Goal: Information Seeking & Learning: Learn about a topic

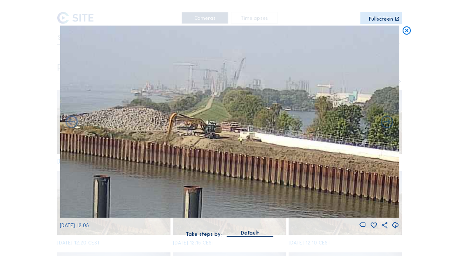
click at [407, 29] on icon at bounding box center [406, 31] width 10 height 10
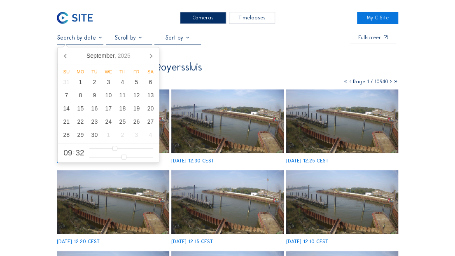
click at [78, 36] on input "text" at bounding box center [80, 37] width 47 height 7
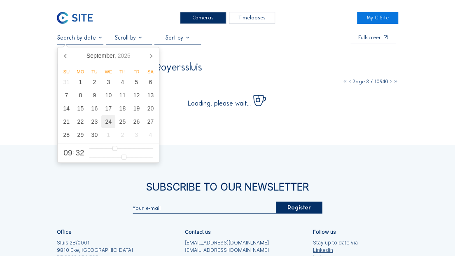
click at [104, 123] on div "24" at bounding box center [108, 121] width 14 height 13
type input "[DATE] 09:32"
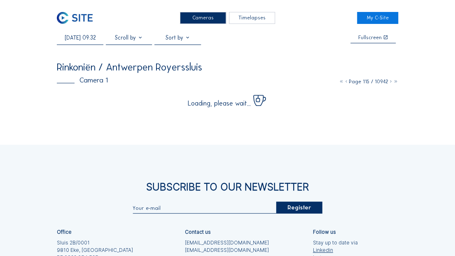
click at [422, 53] on div "Cameras Timelapses My C-Site [DATE] 09:32 Fullscreen Rinkoniën / Antwerpen Roye…" at bounding box center [227, 173] width 455 height 347
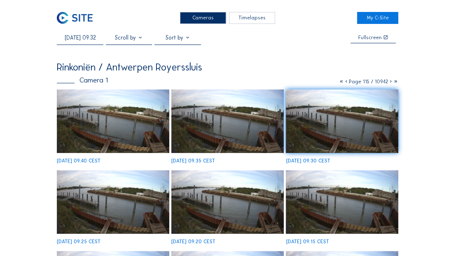
click at [272, 120] on img at bounding box center [227, 120] width 112 height 63
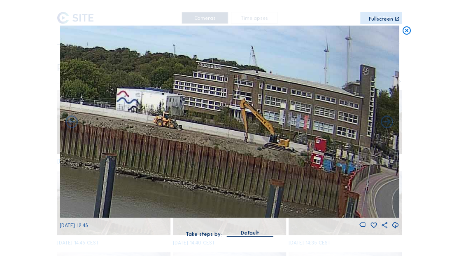
drag, startPoint x: 271, startPoint y: 124, endPoint x: 141, endPoint y: 139, distance: 131.3
click at [141, 139] on img at bounding box center [229, 122] width 339 height 192
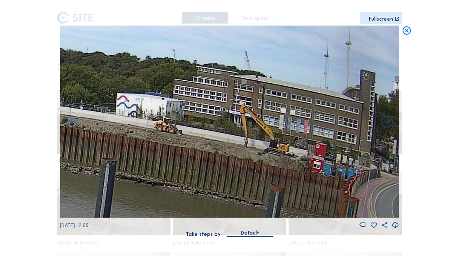
drag, startPoint x: 234, startPoint y: 156, endPoint x: 229, endPoint y: 151, distance: 7.0
click at [197, 157] on img at bounding box center [229, 122] width 339 height 192
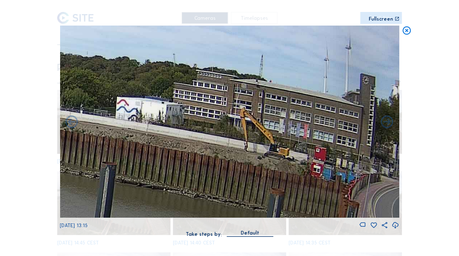
drag, startPoint x: 231, startPoint y: 165, endPoint x: 109, endPoint y: 175, distance: 123.0
click at [109, 175] on img at bounding box center [229, 122] width 339 height 192
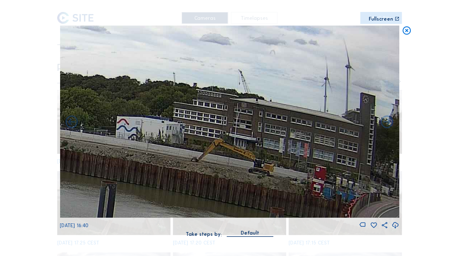
drag, startPoint x: 392, startPoint y: 169, endPoint x: 157, endPoint y: 171, distance: 235.0
click at [157, 171] on img at bounding box center [229, 122] width 339 height 192
drag, startPoint x: 247, startPoint y: 165, endPoint x: 136, endPoint y: 161, distance: 111.2
click at [129, 162] on img at bounding box center [229, 122] width 339 height 192
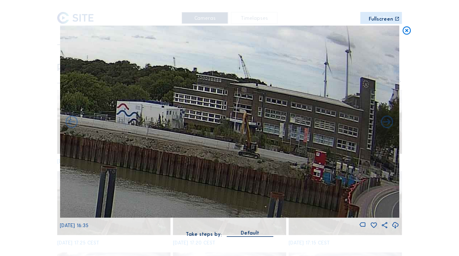
drag, startPoint x: 321, startPoint y: 177, endPoint x: 158, endPoint y: 151, distance: 165.5
click at [158, 151] on img at bounding box center [229, 122] width 339 height 192
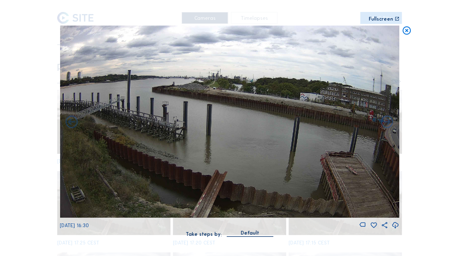
click at [405, 28] on icon at bounding box center [406, 31] width 10 height 10
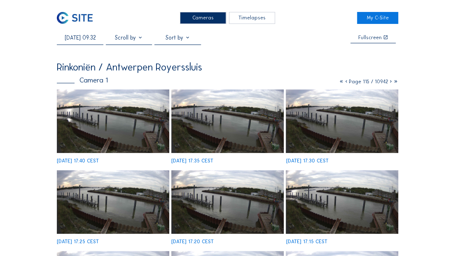
click at [62, 16] on img at bounding box center [75, 18] width 36 height 12
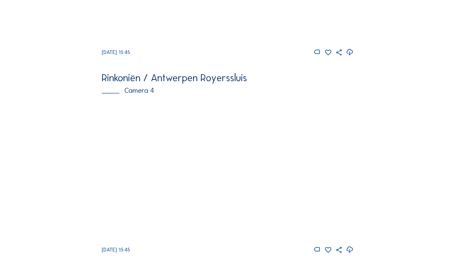
scroll to position [748, 0]
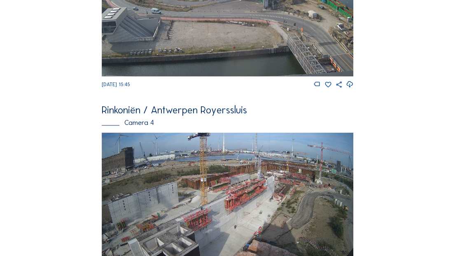
click at [174, 72] on img at bounding box center [228, 6] width 252 height 142
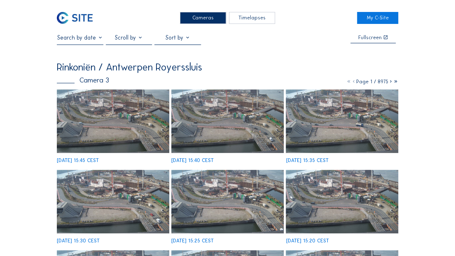
click at [226, 194] on img at bounding box center [227, 201] width 112 height 63
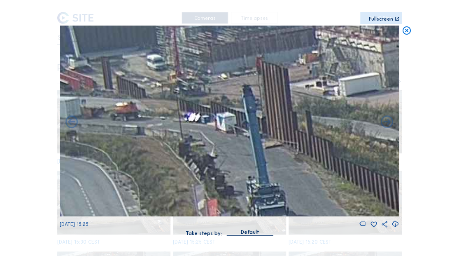
drag, startPoint x: 180, startPoint y: 95, endPoint x: 408, endPoint y: 137, distance: 231.9
click at [408, 137] on div "Scroll to travel through time | Press 'Alt' Button + Scroll to Zoom | Click and…" at bounding box center [229, 128] width 459 height 256
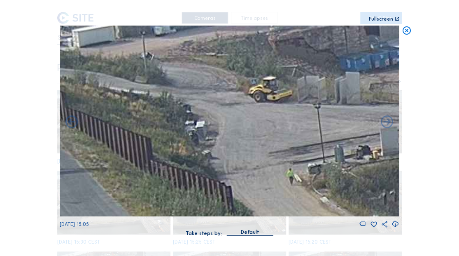
drag, startPoint x: 312, startPoint y: 136, endPoint x: 80, endPoint y: 87, distance: 237.4
click at [50, 88] on div "Scroll to travel through time | Press 'Alt' Button + Scroll to Zoom | Click and…" at bounding box center [229, 128] width 459 height 256
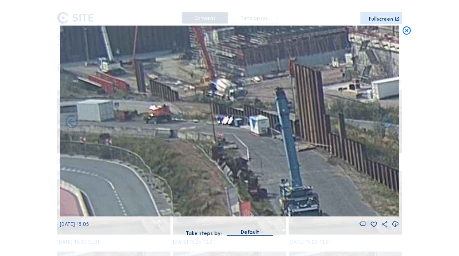
drag, startPoint x: 282, startPoint y: 115, endPoint x: 496, endPoint y: 147, distance: 217.3
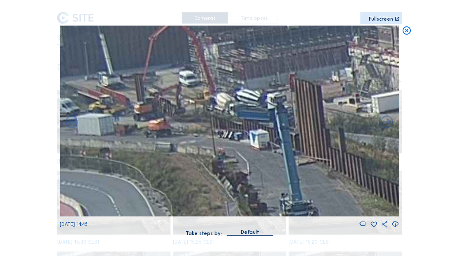
click at [193, 110] on img at bounding box center [229, 121] width 339 height 191
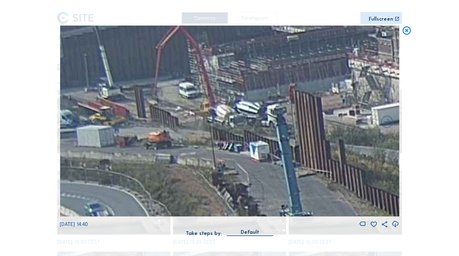
drag, startPoint x: 199, startPoint y: 117, endPoint x: 209, endPoint y: 118, distance: 9.5
click at [209, 118] on img at bounding box center [229, 121] width 339 height 191
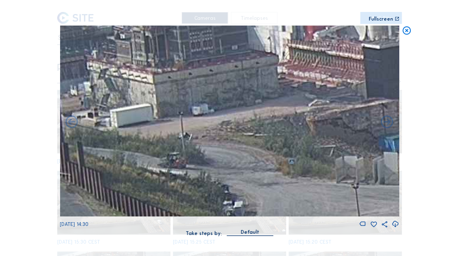
drag, startPoint x: 215, startPoint y: 118, endPoint x: -1, endPoint y: 118, distance: 216.5
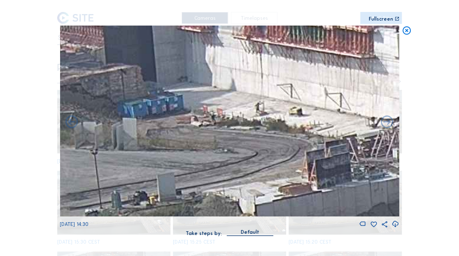
drag, startPoint x: 163, startPoint y: 113, endPoint x: -1, endPoint y: 88, distance: 166.1
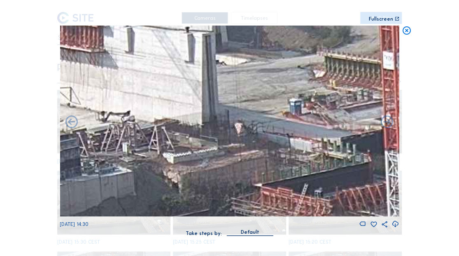
drag, startPoint x: 329, startPoint y: 104, endPoint x: 46, endPoint y: 99, distance: 283.2
click at [46, 99] on div "Scroll to travel through time | Press 'Alt' Button + Scroll to Zoom | Click and…" at bounding box center [229, 128] width 459 height 256
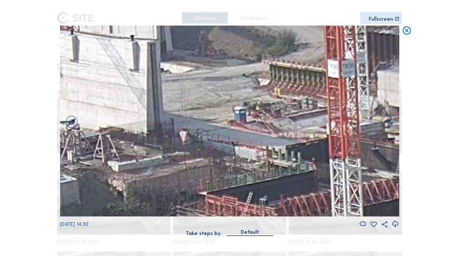
drag, startPoint x: 255, startPoint y: 100, endPoint x: 250, endPoint y: 104, distance: 6.4
click at [250, 104] on img at bounding box center [229, 121] width 339 height 191
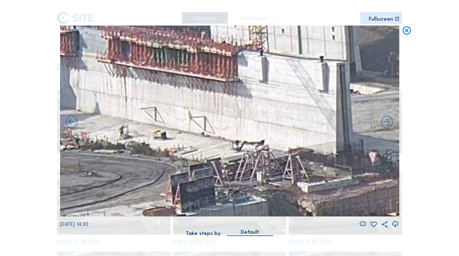
drag, startPoint x: 365, startPoint y: 155, endPoint x: 505, endPoint y: 163, distance: 140.6
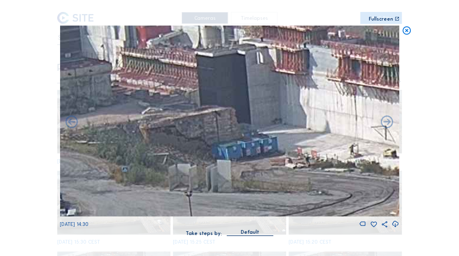
drag, startPoint x: 161, startPoint y: 143, endPoint x: 251, endPoint y: 154, distance: 90.3
click at [251, 154] on img at bounding box center [229, 121] width 339 height 191
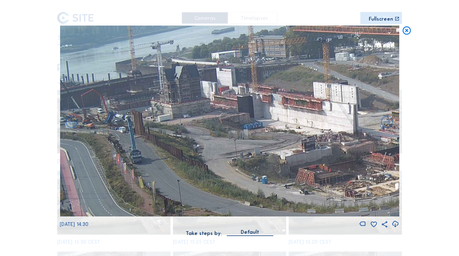
drag, startPoint x: 177, startPoint y: 132, endPoint x: 391, endPoint y: 149, distance: 214.7
click at [391, 149] on img at bounding box center [229, 121] width 339 height 191
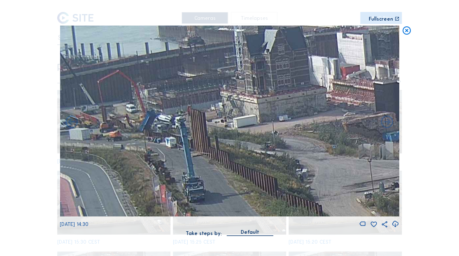
drag, startPoint x: 133, startPoint y: 117, endPoint x: 207, endPoint y: 119, distance: 74.1
click at [207, 119] on img at bounding box center [229, 121] width 339 height 191
